Goal: Information Seeking & Learning: Learn about a topic

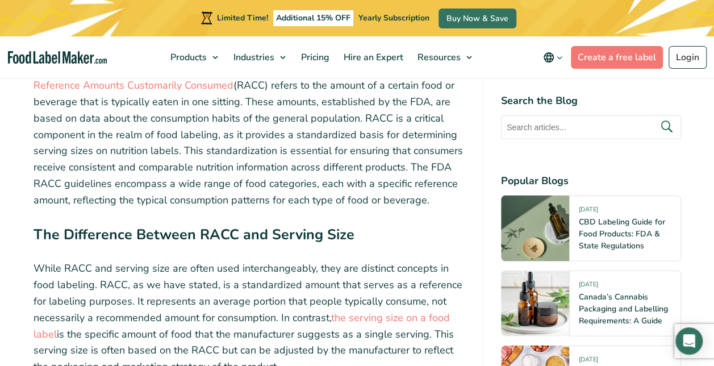
scroll to position [1421, 0]
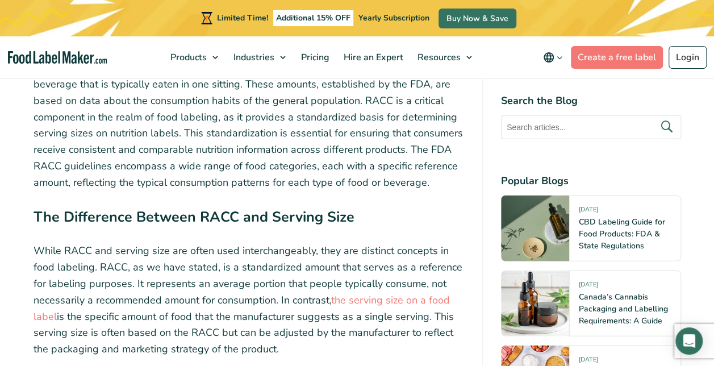
click at [155, 207] on strong "The Difference Between RACC and Serving Size" at bounding box center [194, 216] width 321 height 19
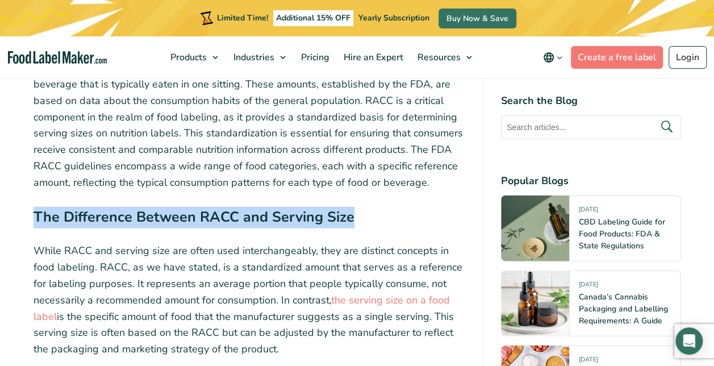
click at [155, 207] on strong "The Difference Between RACC and Serving Size" at bounding box center [194, 216] width 321 height 19
click at [153, 207] on strong "The Difference Between RACC and Serving Size" at bounding box center [194, 216] width 321 height 19
drag, startPoint x: 153, startPoint y: 203, endPoint x: 138, endPoint y: 200, distance: 15.7
click at [138, 207] on strong "The Difference Between RACC and Serving Size" at bounding box center [194, 216] width 321 height 19
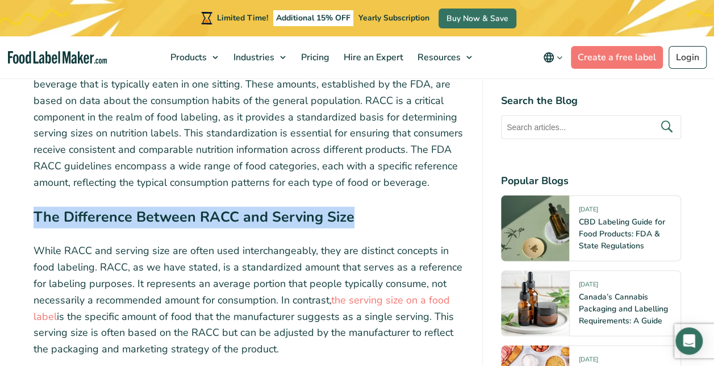
click at [138, 207] on strong "The Difference Between RACC and Serving Size" at bounding box center [194, 216] width 321 height 19
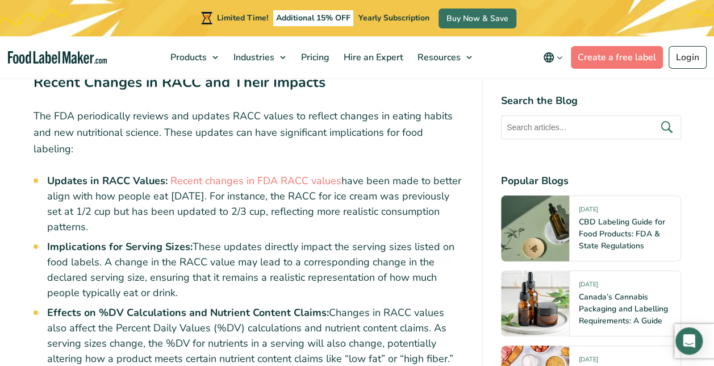
scroll to position [4206, 0]
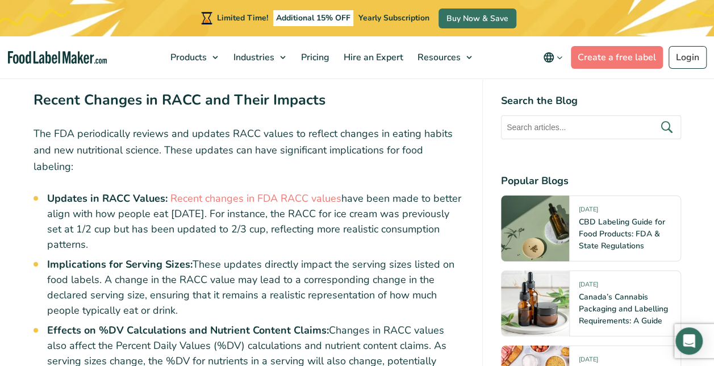
click at [101, 192] on li "Updates in RACC Values: Recent changes in FDA RACC values have been made to bet…" at bounding box center [255, 221] width 417 height 61
drag, startPoint x: 101, startPoint y: 192, endPoint x: 127, endPoint y: 241, distance: 55.9
click at [127, 257] on li "Implications for Serving Sizes: These updates directly impact the serving sizes…" at bounding box center [255, 287] width 417 height 61
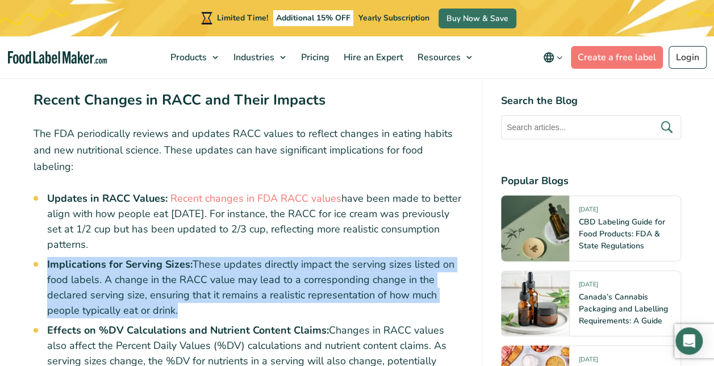
click at [127, 257] on li "Implications for Serving Sizes: These updates directly impact the serving sizes…" at bounding box center [255, 287] width 417 height 61
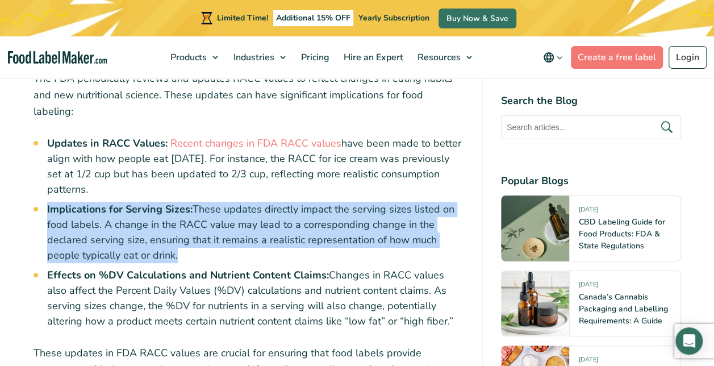
scroll to position [4320, 0]
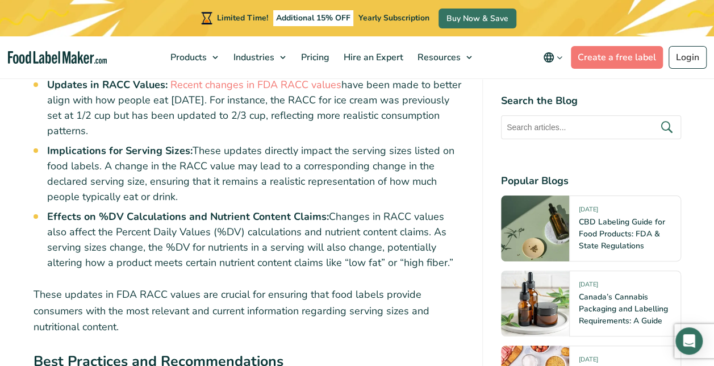
click at [105, 209] on li "Effects on %DV Calculations and Nutrient Content Claims: Changes in RACC values…" at bounding box center [255, 239] width 417 height 61
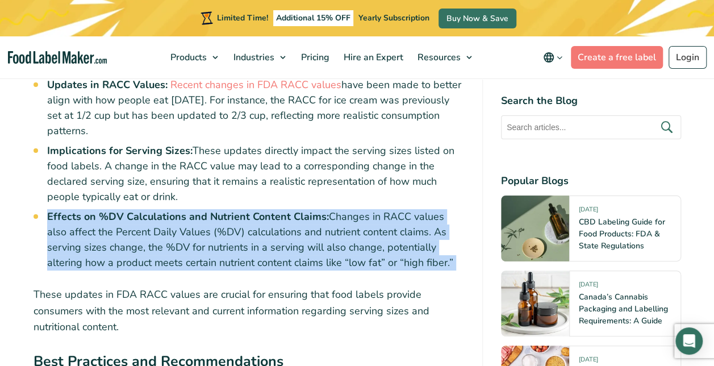
click at [352, 160] on ul "Updates in RACC Values: Recent changes in FDA RACC values have been made to bet…" at bounding box center [255, 173] width 417 height 193
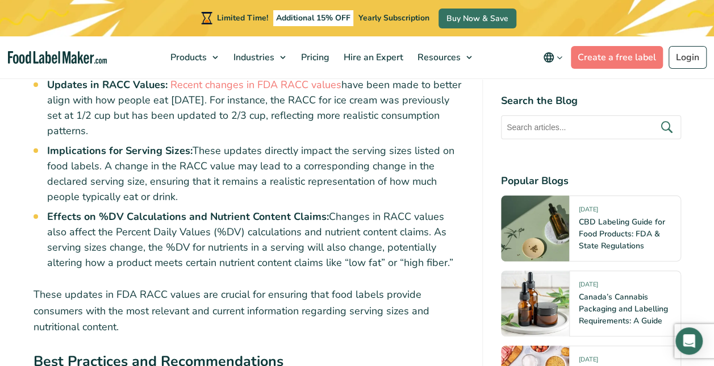
click at [334, 209] on li "Effects on %DV Calculations and Nutrient Content Claims: Changes in RACC values…" at bounding box center [255, 239] width 417 height 61
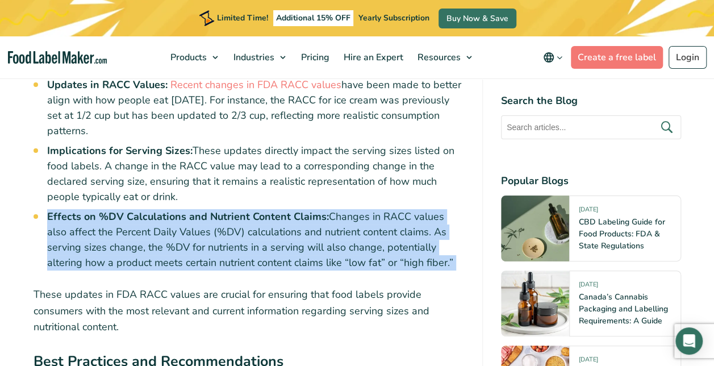
click at [152, 210] on li "Effects on %DV Calculations and Nutrient Content Claims: Changes in RACC values…" at bounding box center [255, 239] width 417 height 61
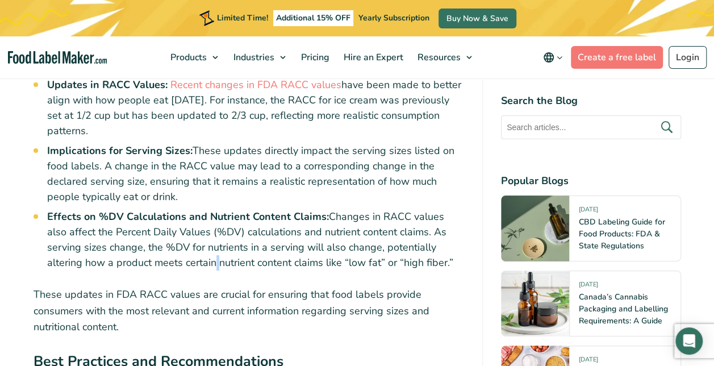
click at [152, 210] on li "Effects on %DV Calculations and Nutrient Content Claims: Changes in RACC values…" at bounding box center [255, 239] width 417 height 61
click at [160, 222] on li "Effects on %DV Calculations and Nutrient Content Claims: Changes in RACC values…" at bounding box center [255, 239] width 417 height 61
click at [156, 286] on p "These updates in FDA RACC values are crucial for ensuring that food labels prov…" at bounding box center [249, 310] width 431 height 49
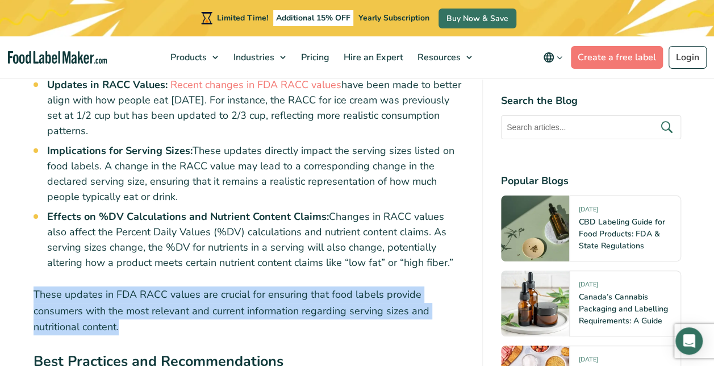
click at [156, 286] on p "These updates in FDA RACC values are crucial for ensuring that food labels prov…" at bounding box center [249, 310] width 431 height 49
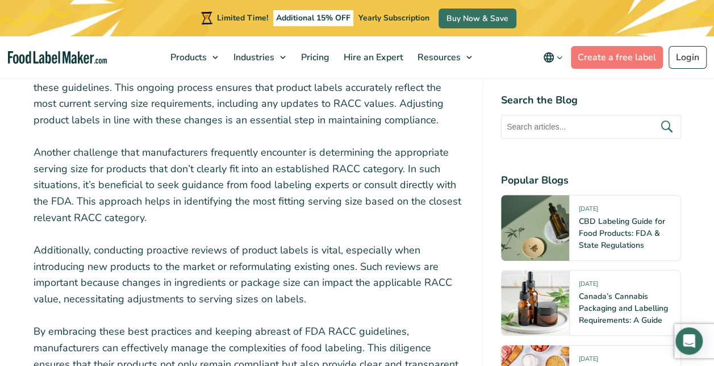
scroll to position [4888, 0]
